Goal: Information Seeking & Learning: Learn about a topic

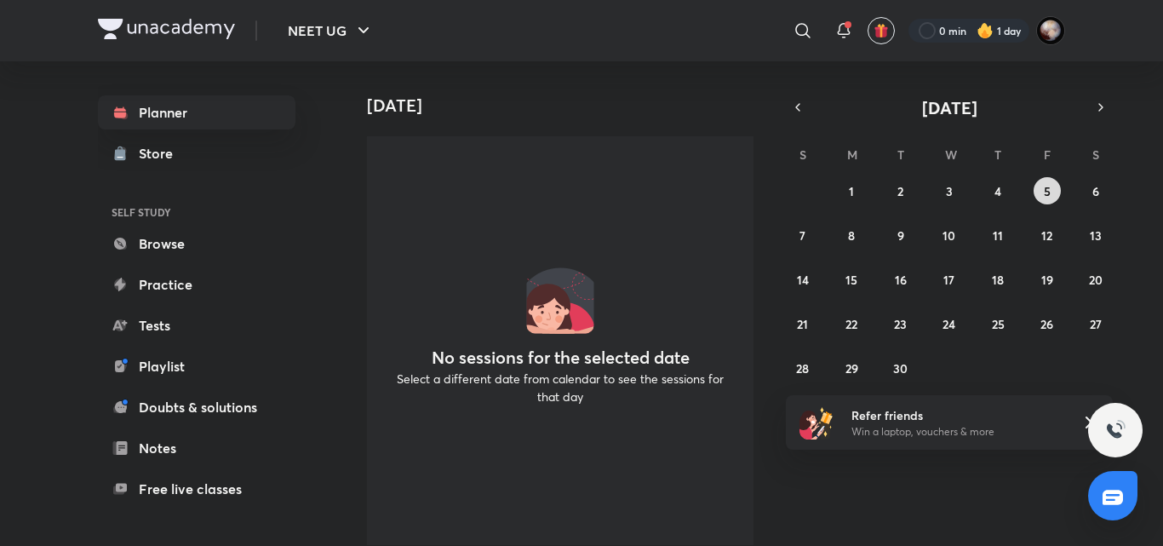
click at [1051, 187] on button "5" at bounding box center [1046, 190] width 27 height 27
click at [1004, 192] on button "4" at bounding box center [997, 190] width 27 height 27
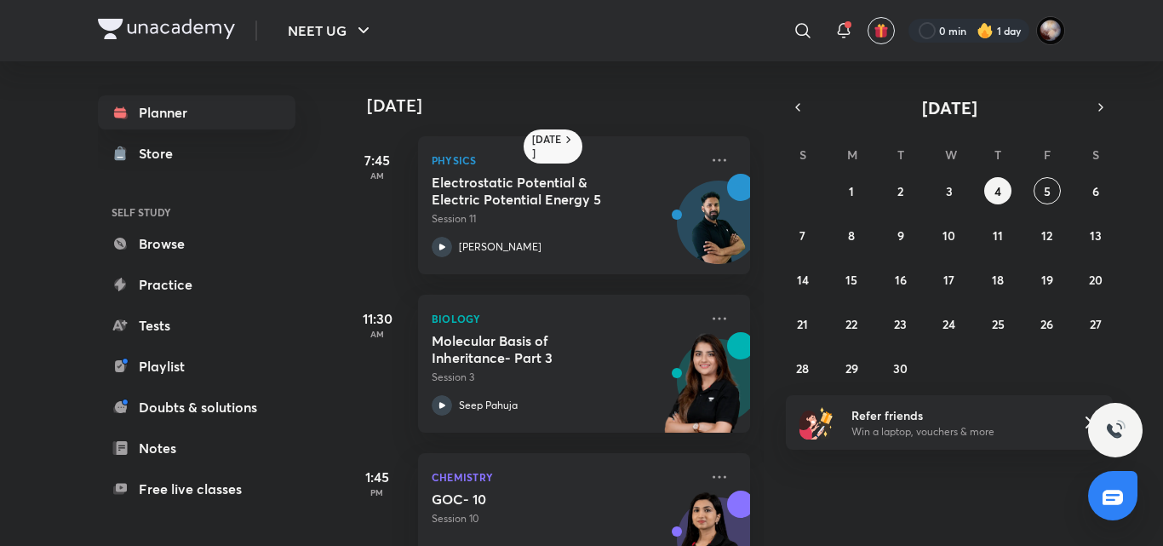
scroll to position [230, 0]
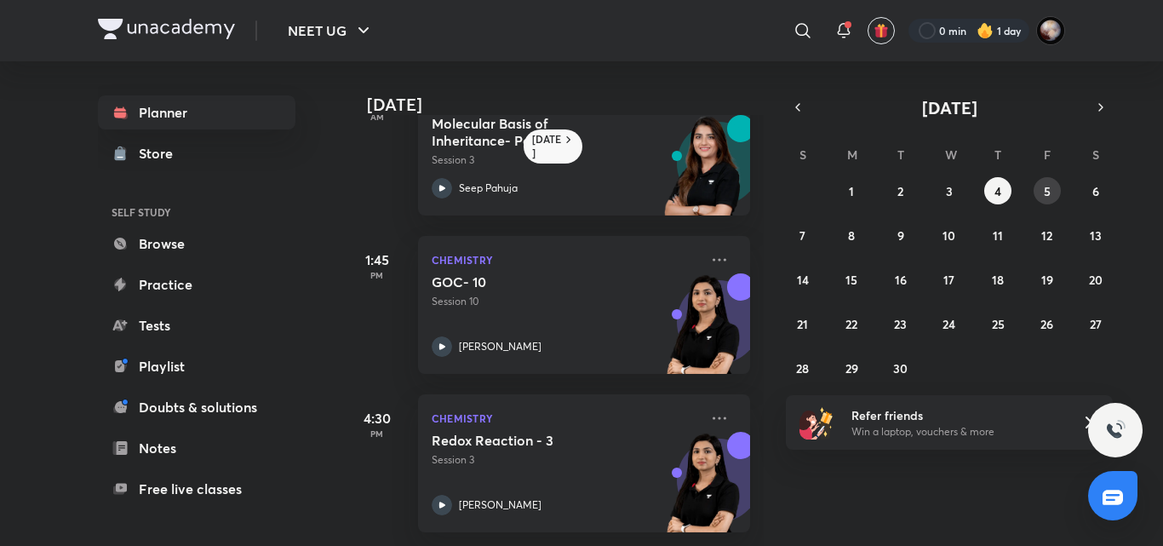
click at [1045, 197] on abbr "5" at bounding box center [1047, 191] width 7 height 16
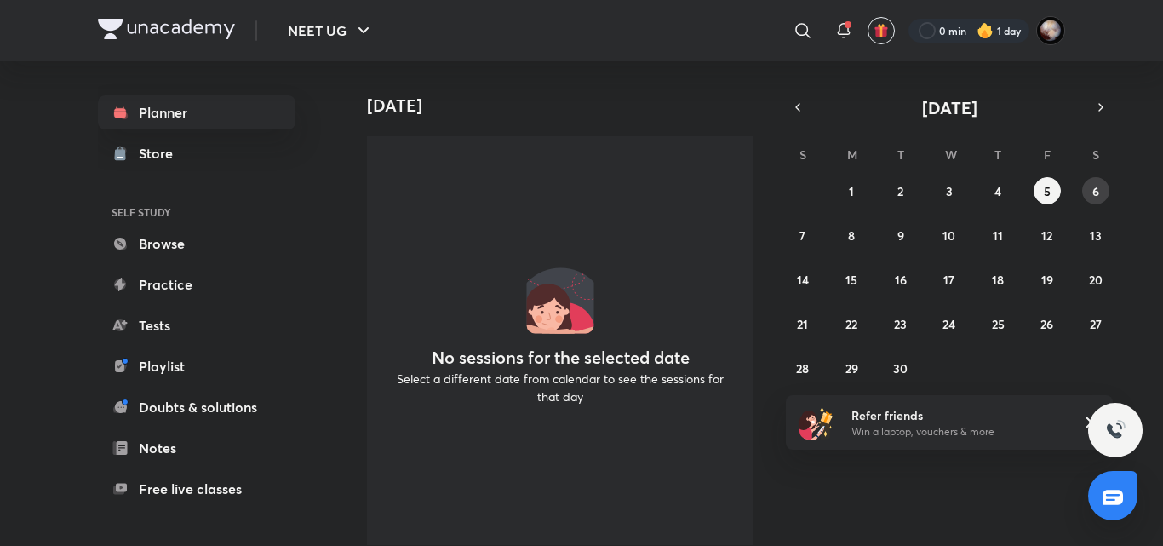
click at [1099, 183] on abbr "6" at bounding box center [1095, 191] width 7 height 16
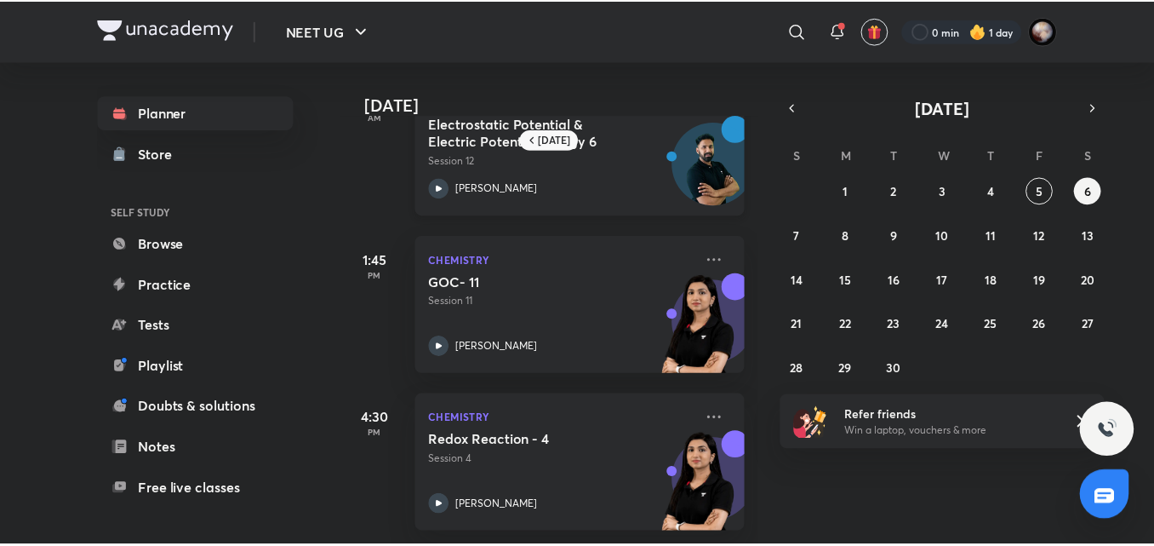
scroll to position [0, 0]
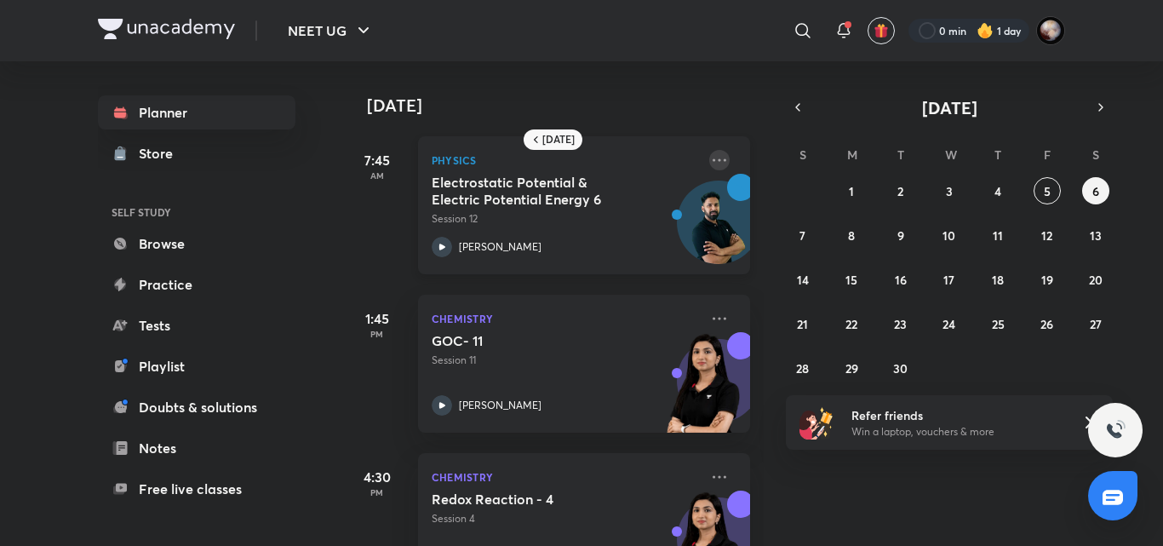
click at [711, 165] on icon at bounding box center [719, 160] width 20 height 20
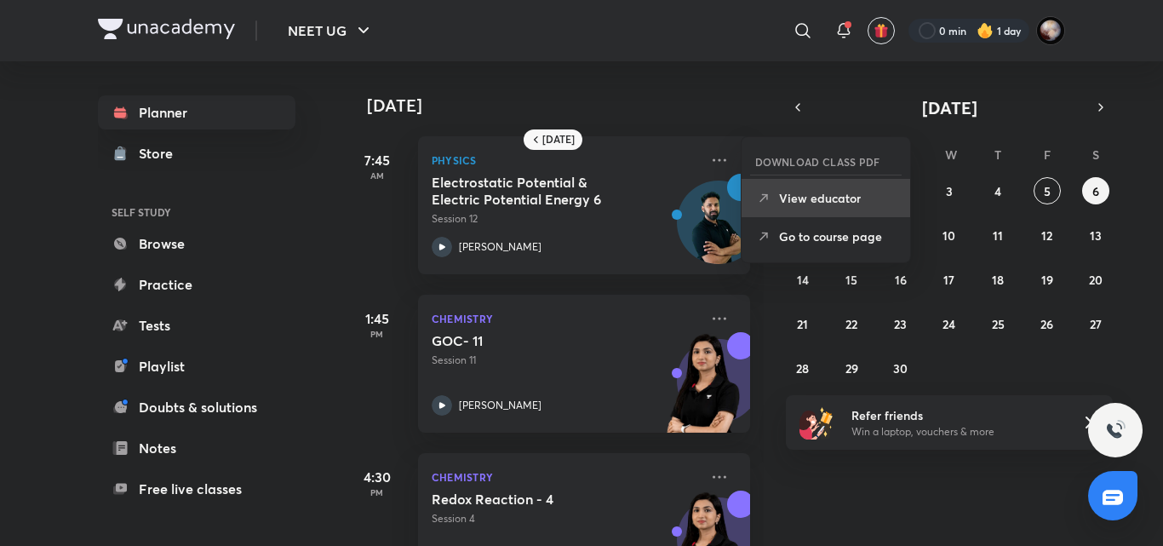
click at [840, 200] on p "View educator" at bounding box center [837, 198] width 117 height 18
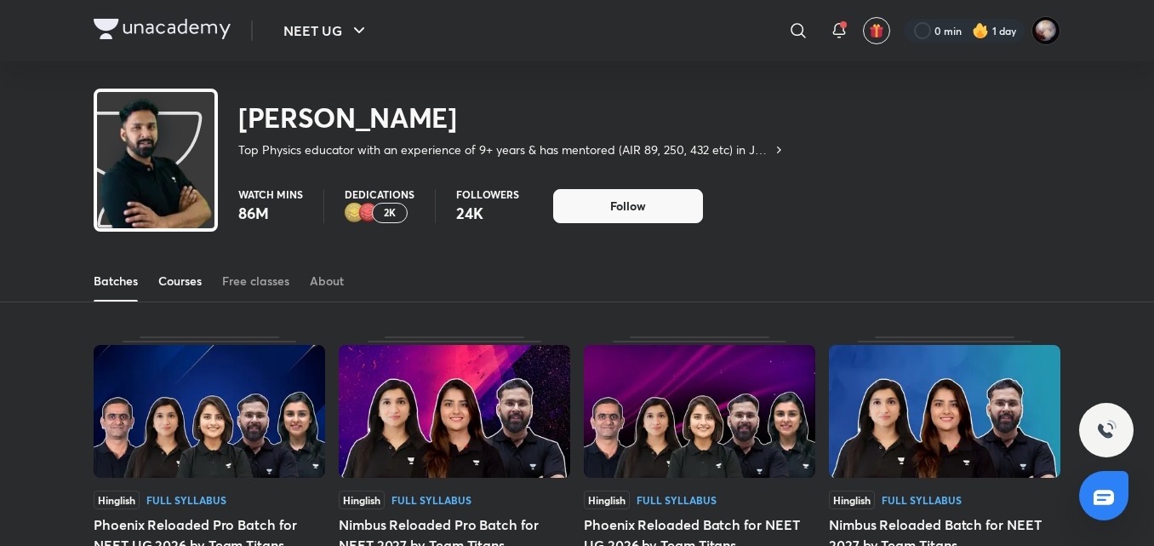
click at [165, 282] on div "Courses" at bounding box center [179, 280] width 43 height 17
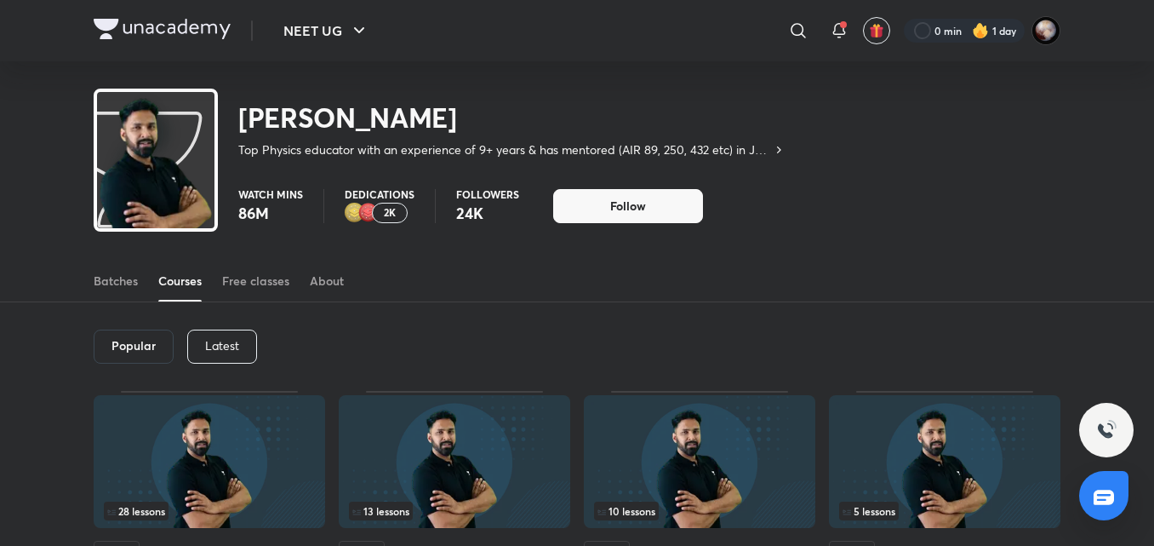
click at [213, 335] on div "Latest" at bounding box center [222, 346] width 70 height 34
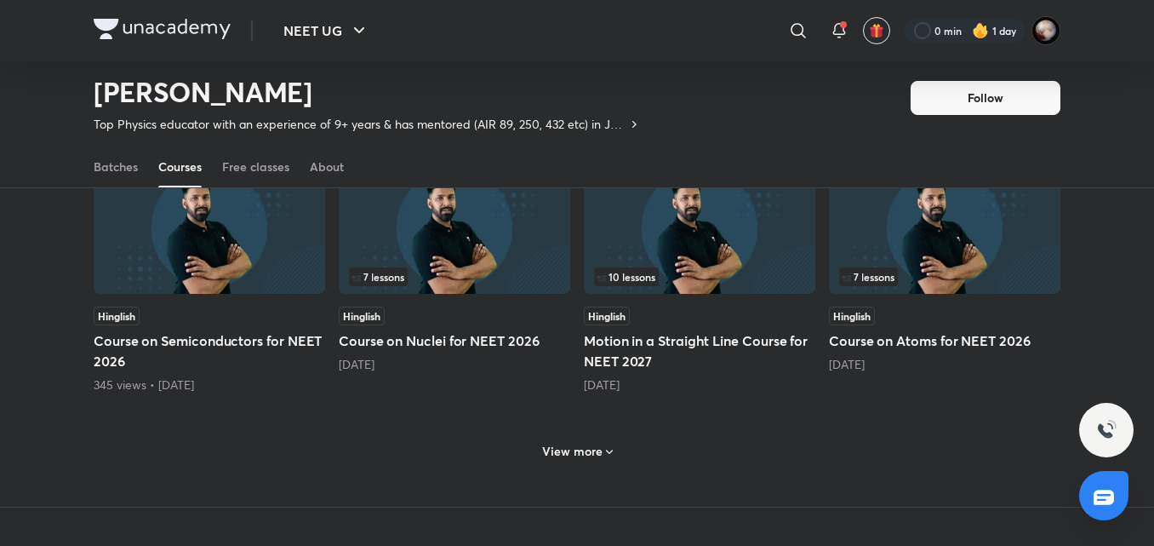
scroll to position [627, 0]
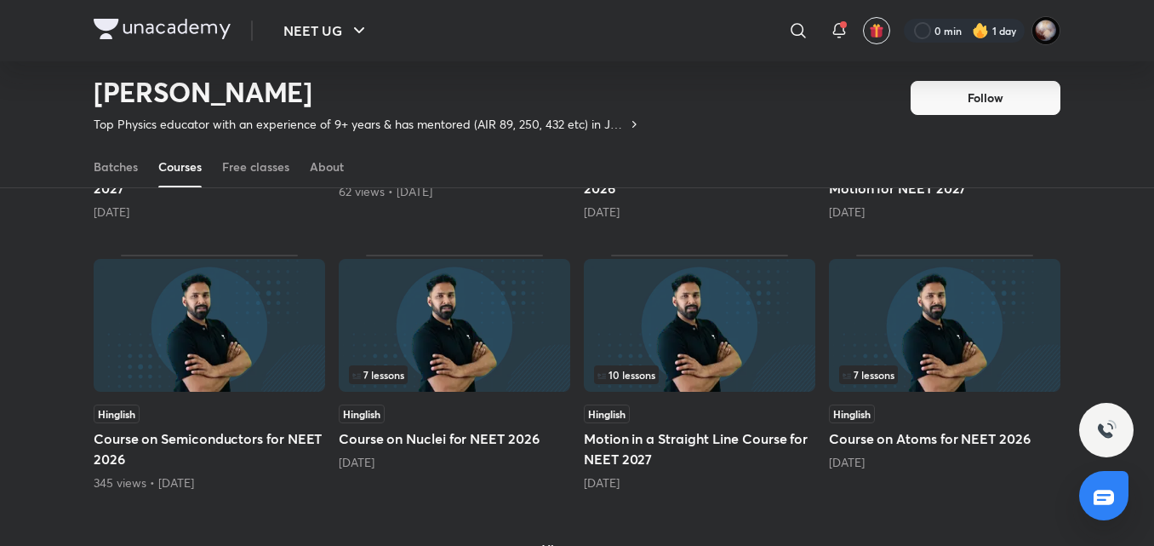
click at [396, 441] on h5 "Course on Nuclei for NEET 2026" at bounding box center [455, 438] width 232 height 20
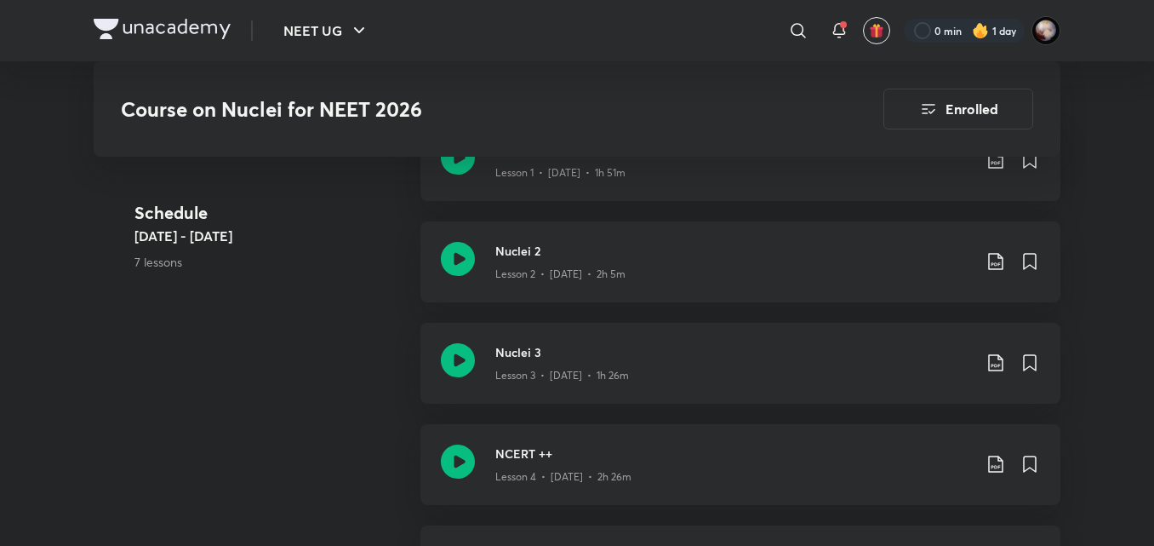
scroll to position [1052, 0]
click at [459, 363] on icon at bounding box center [458, 359] width 34 height 34
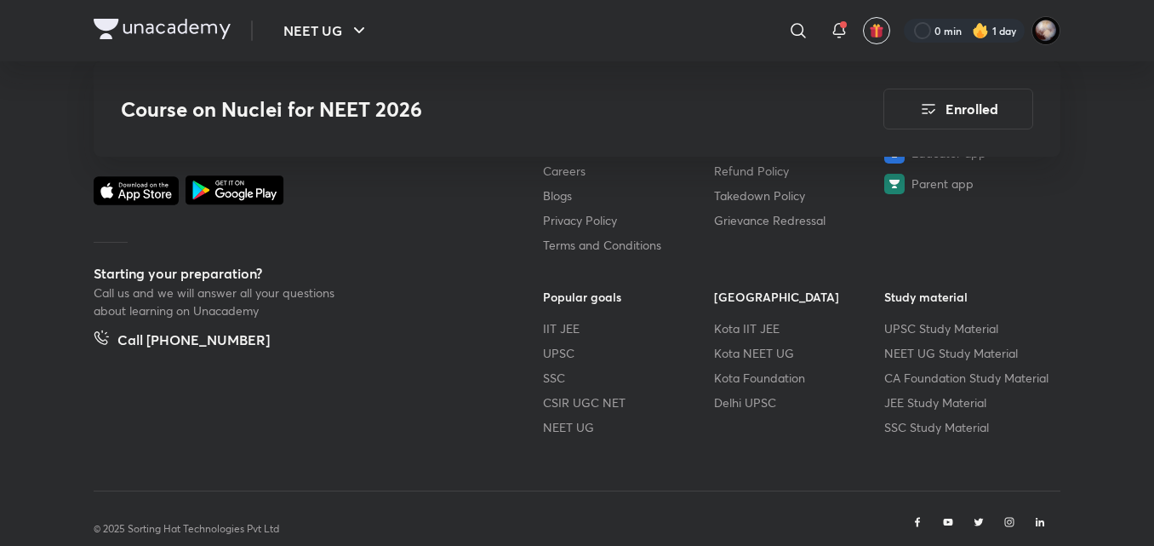
scroll to position [2258, 0]
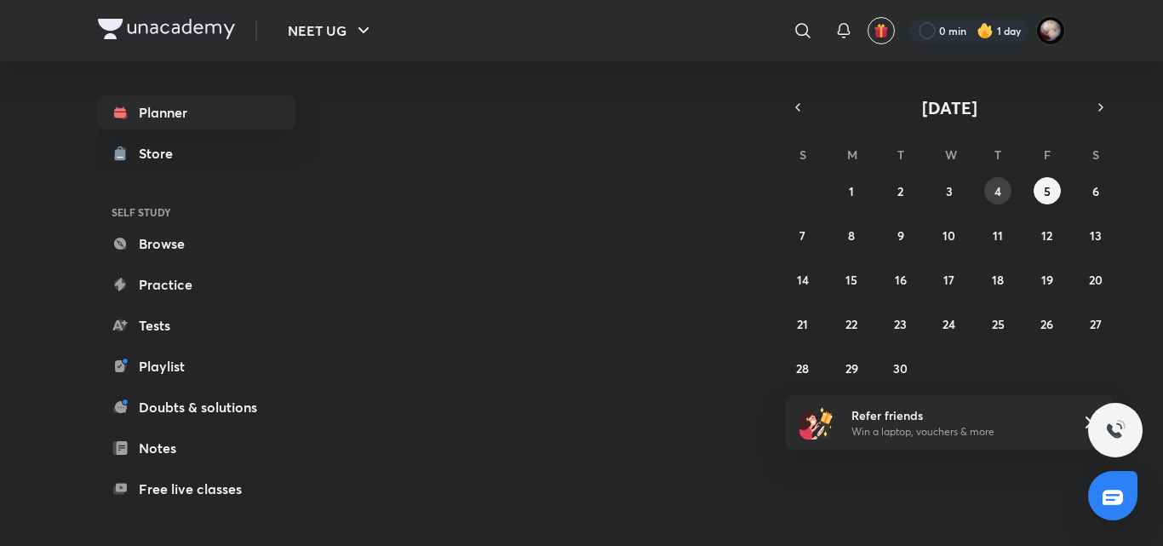
click at [999, 191] on abbr "4" at bounding box center [997, 191] width 7 height 16
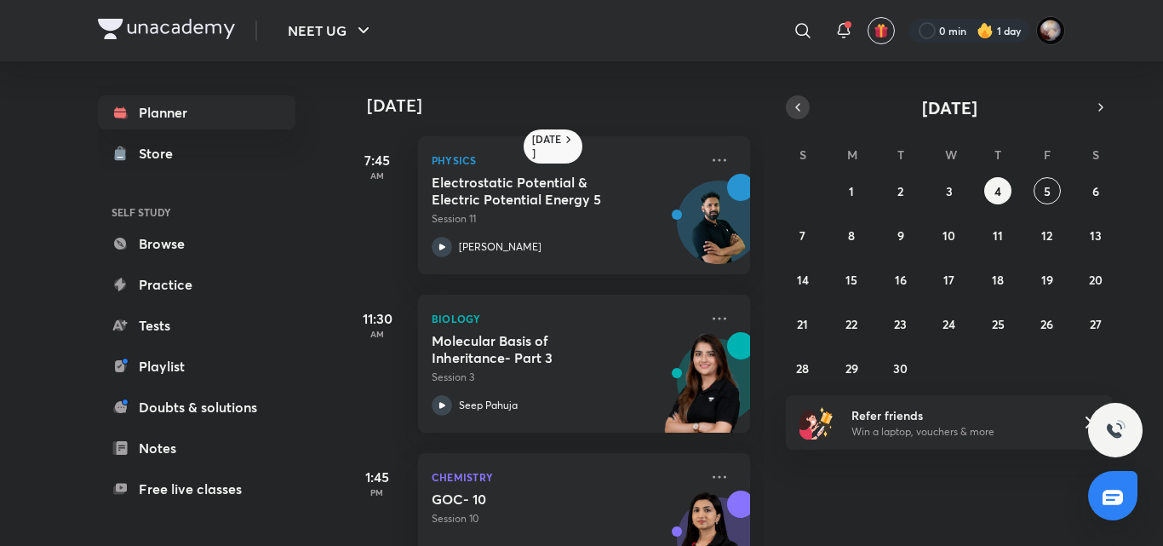
click at [796, 111] on icon "button" at bounding box center [798, 107] width 14 height 15
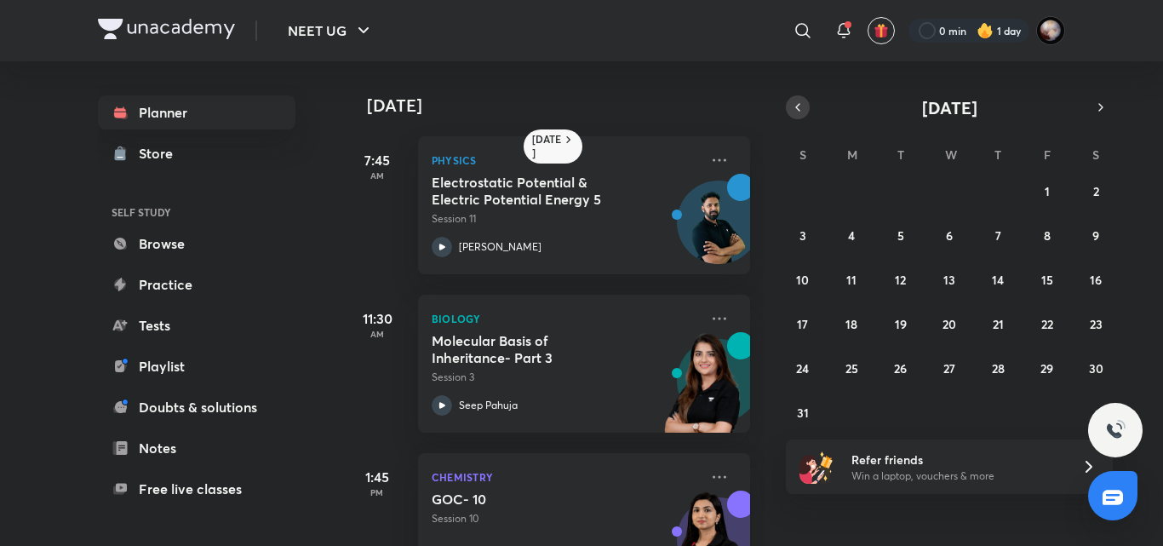
click at [796, 111] on icon "button" at bounding box center [798, 107] width 14 height 15
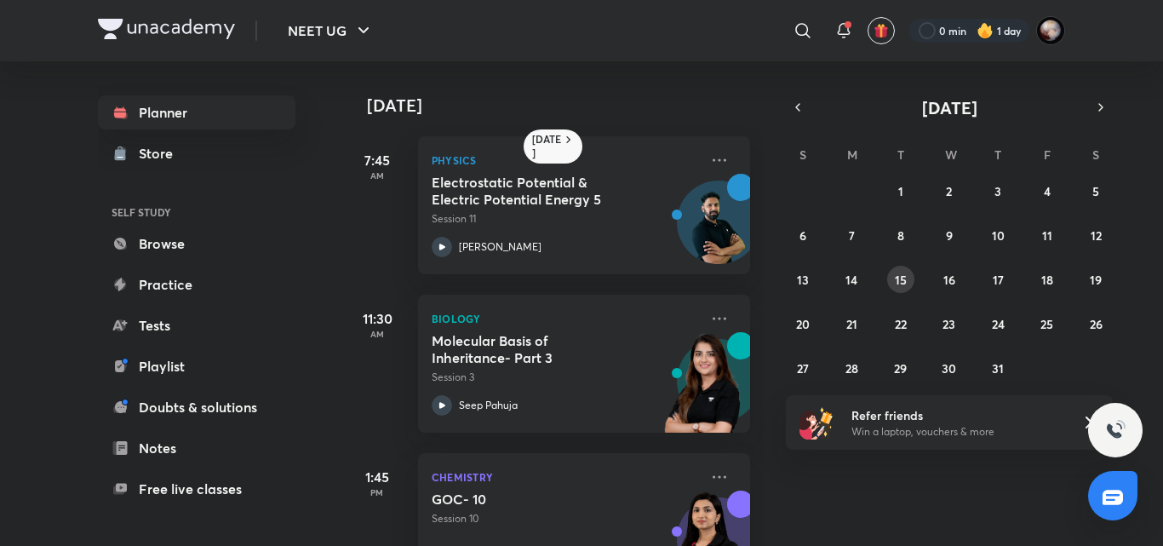
click at [900, 283] on abbr "15" at bounding box center [901, 280] width 12 height 16
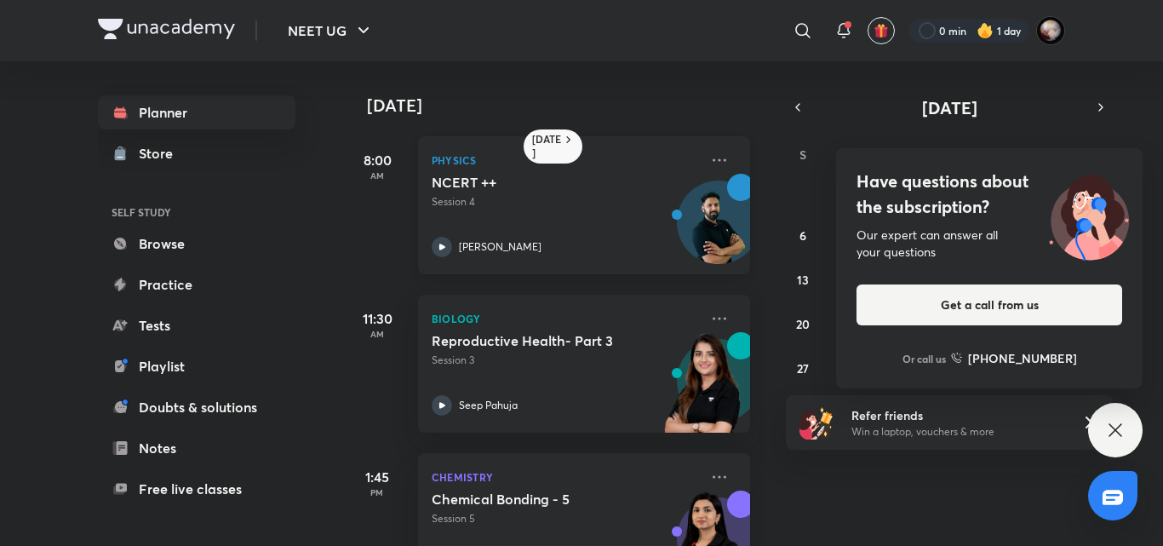
click at [438, 246] on icon at bounding box center [442, 247] width 20 height 20
click at [1114, 433] on icon at bounding box center [1115, 430] width 20 height 20
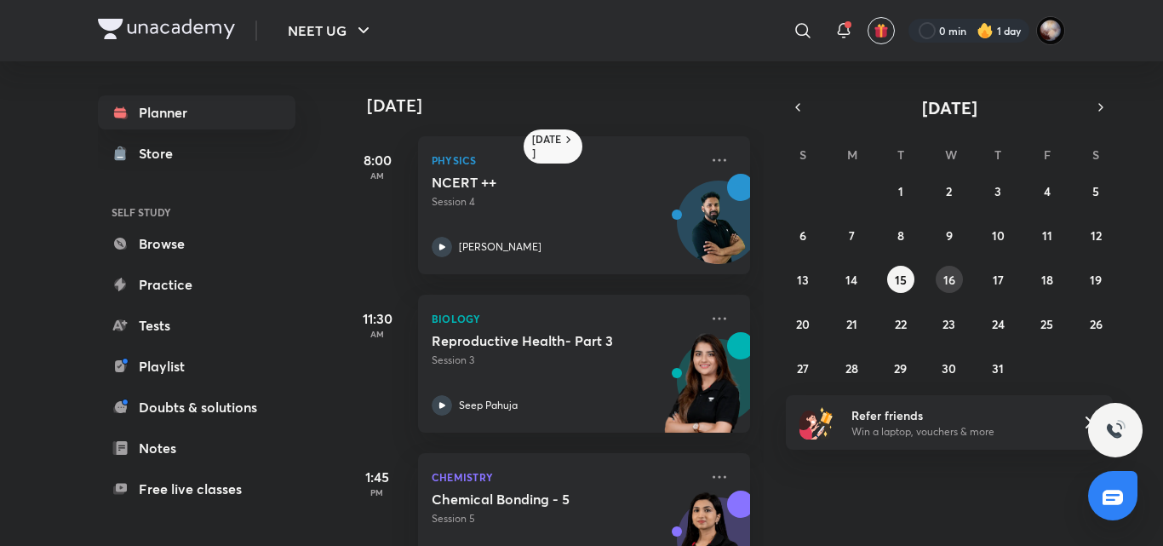
click at [951, 278] on abbr "16" at bounding box center [949, 280] width 12 height 16
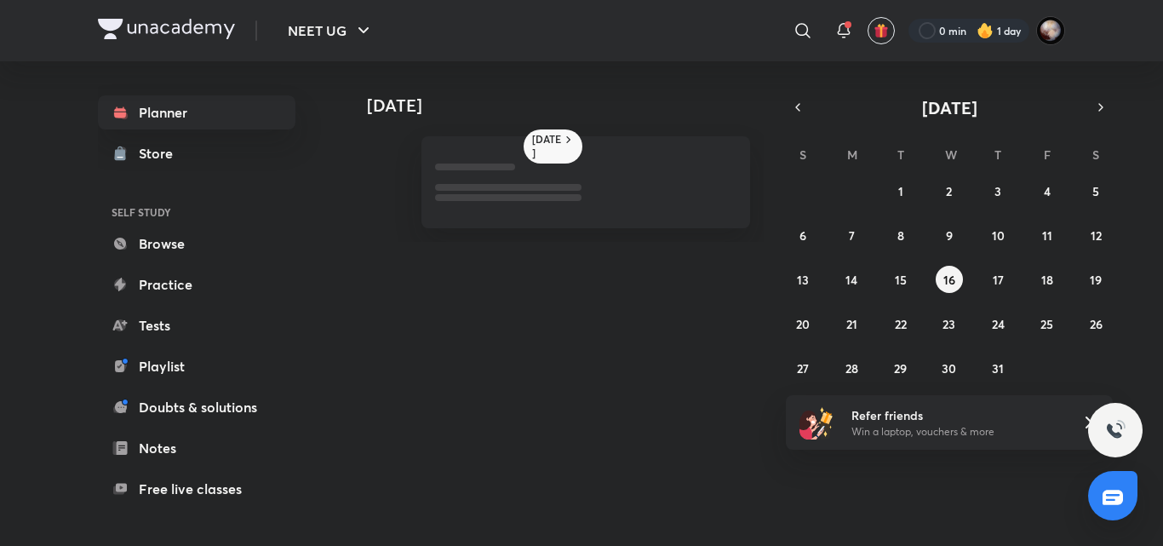
click at [446, 278] on div "Today 15 July July 2025 S M T W T F S 29 30 1 2 3 4 5 6 7 8 9 10 11 12 13 14 15…" at bounding box center [704, 296] width 722 height 471
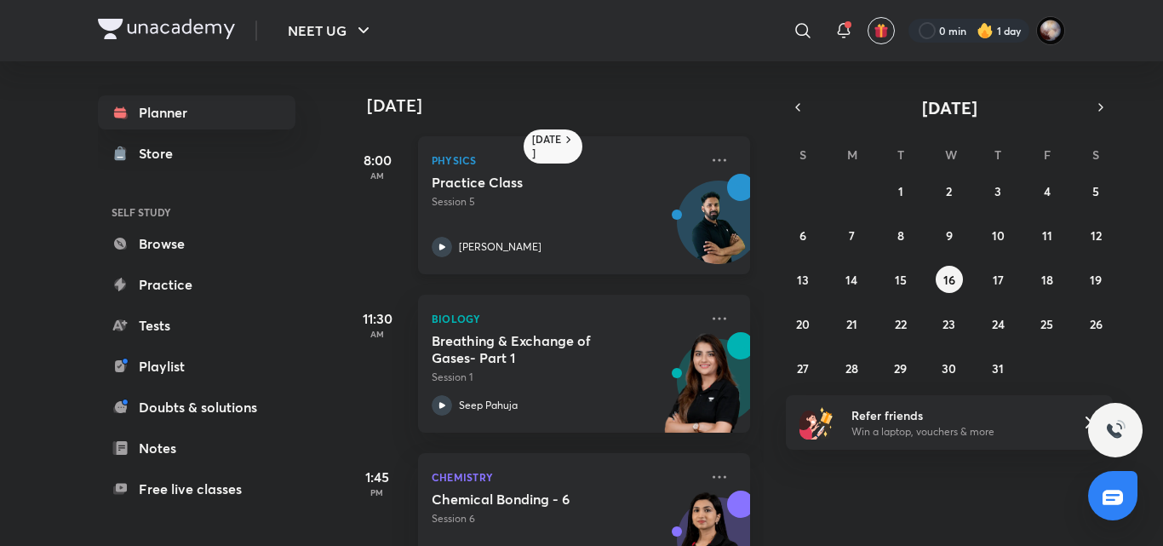
click at [443, 247] on icon at bounding box center [442, 246] width 6 height 6
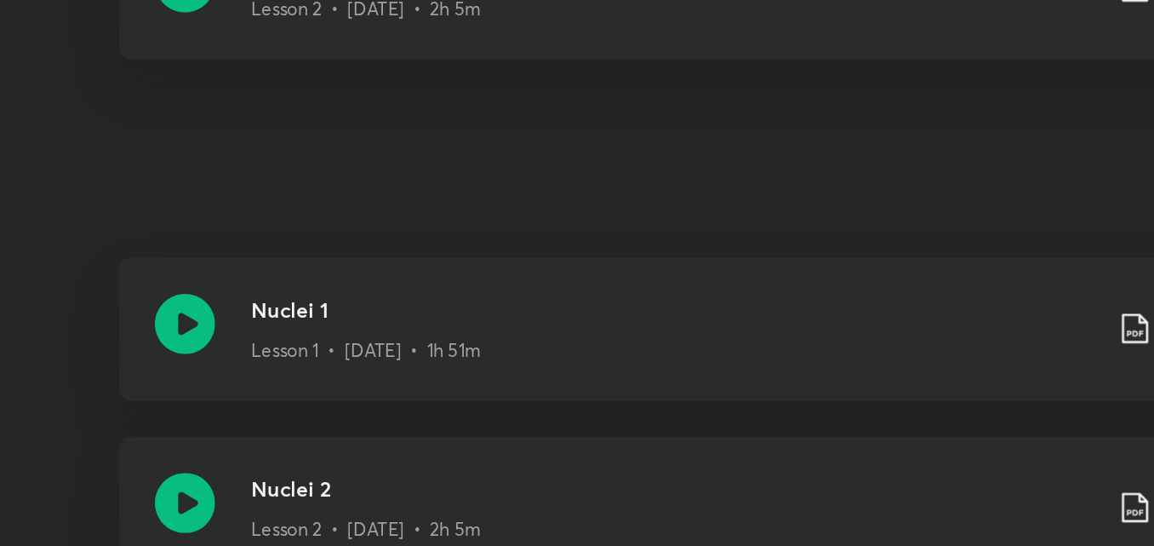
scroll to position [786, 0]
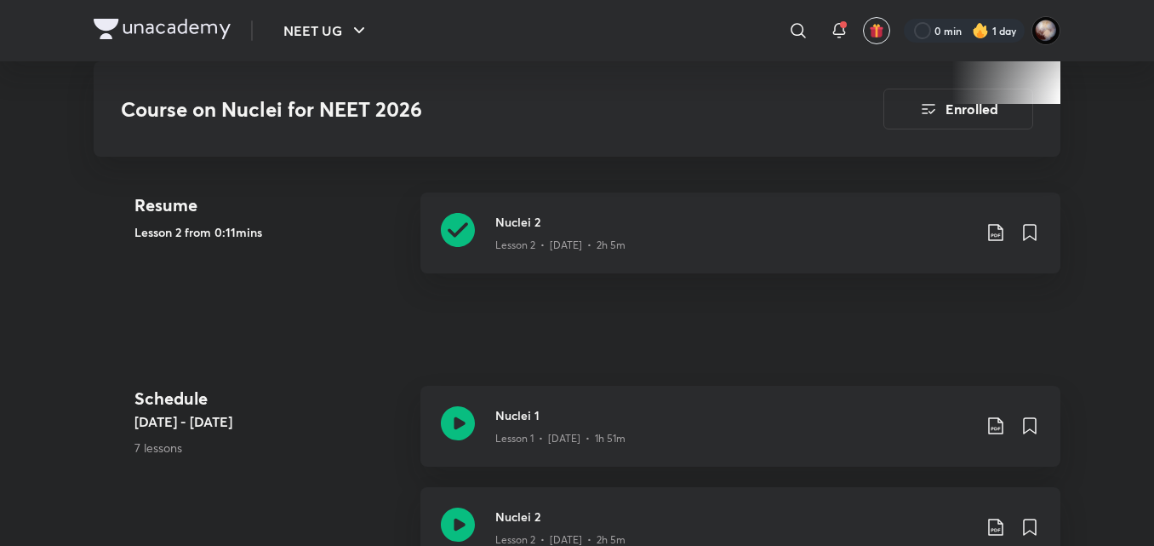
scroll to position [1052, 0]
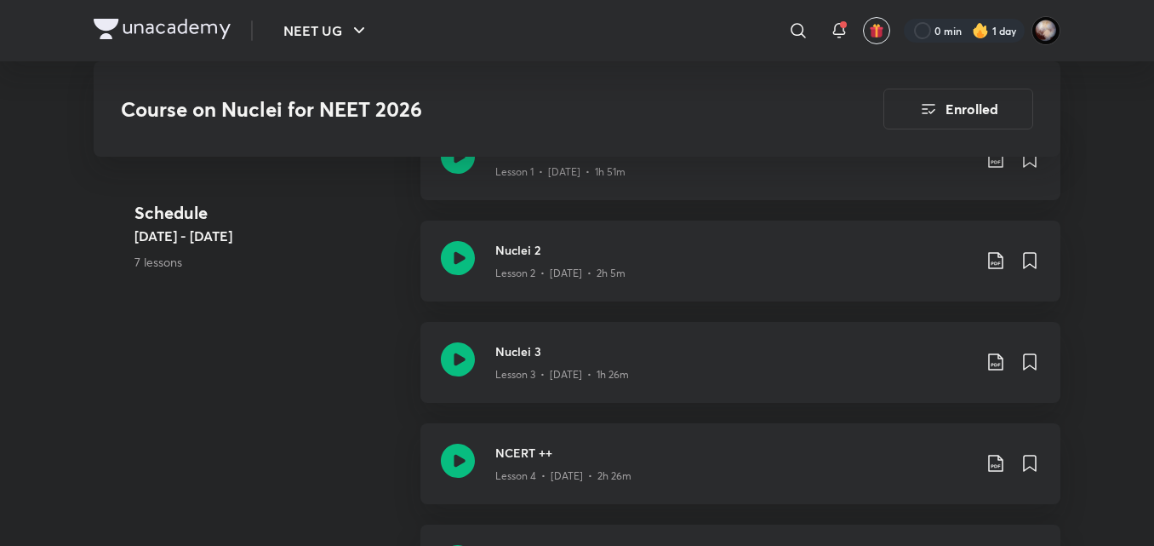
click at [183, 30] on img at bounding box center [162, 29] width 137 height 20
